Goal: Task Accomplishment & Management: Manage account settings

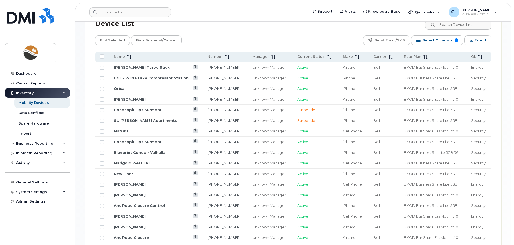
scroll to position [269, 0]
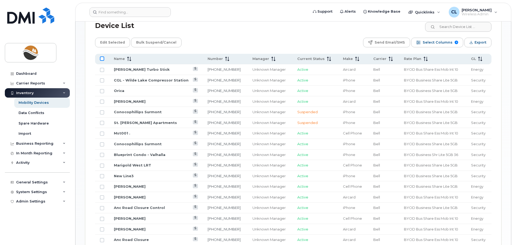
click at [101, 56] on input "All items unselected" at bounding box center [102, 58] width 4 height 4
checkbox input "true"
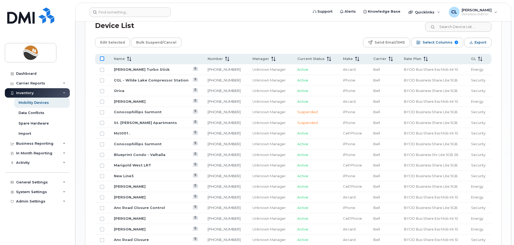
checkbox input "true"
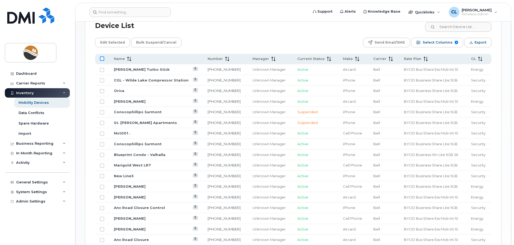
checkbox input "true"
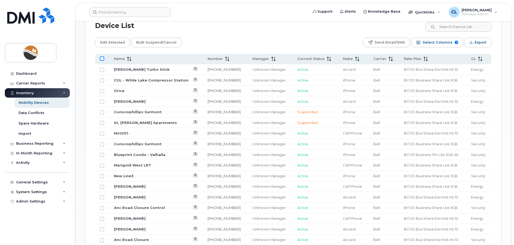
checkbox input "true"
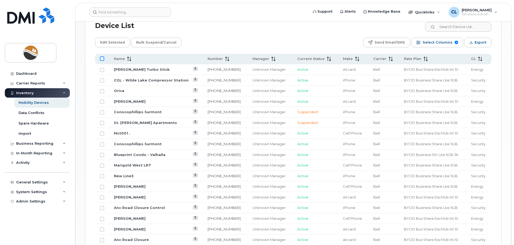
checkbox input "true"
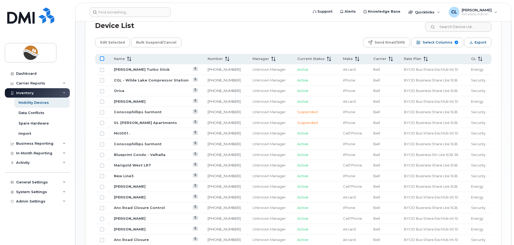
checkbox input "true"
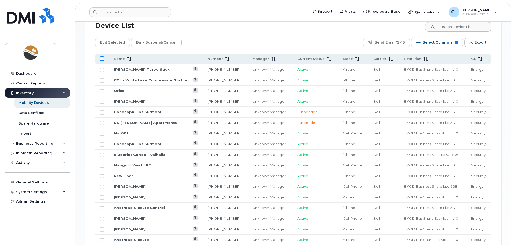
checkbox input "true"
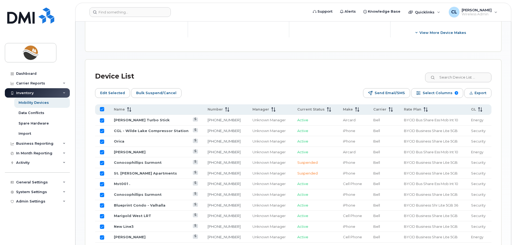
scroll to position [189, 0]
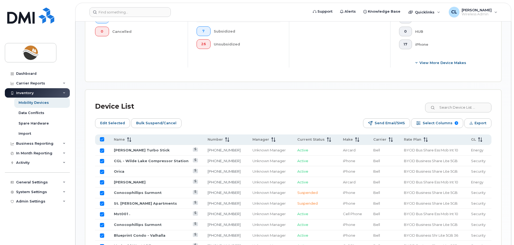
click at [230, 79] on div "Mobility Devices Devices Save Report Import from CSV Export to CSV Add Device F…" at bounding box center [293, 180] width 417 height 676
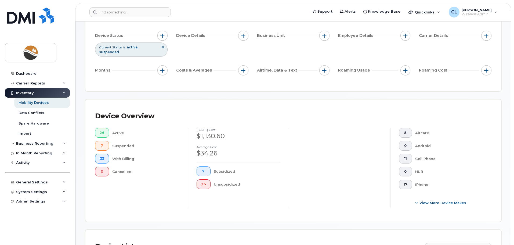
scroll to position [0, 0]
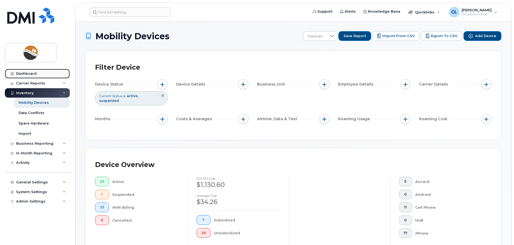
click at [22, 74] on div "Dashboard" at bounding box center [26, 74] width 20 height 4
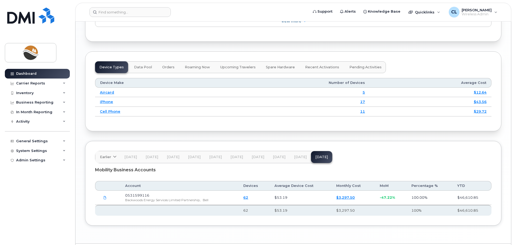
scroll to position [690, 0]
